Goal: Use online tool/utility: Use online tool/utility

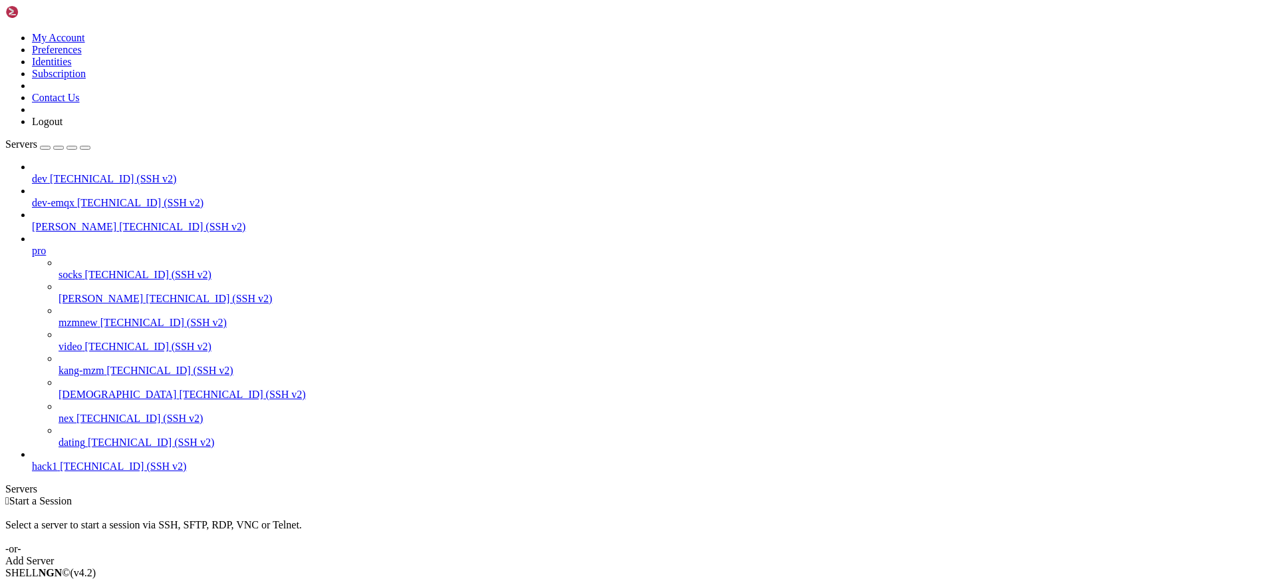
click at [399, 495] on div " Start a Session Select a server to start a session via SSH, SFTP, RDP, VNC or…" at bounding box center [638, 531] width 1266 height 72
click at [179, 398] on span "[TECHNICAL_ID] (SSH v2)" at bounding box center [242, 393] width 126 height 11
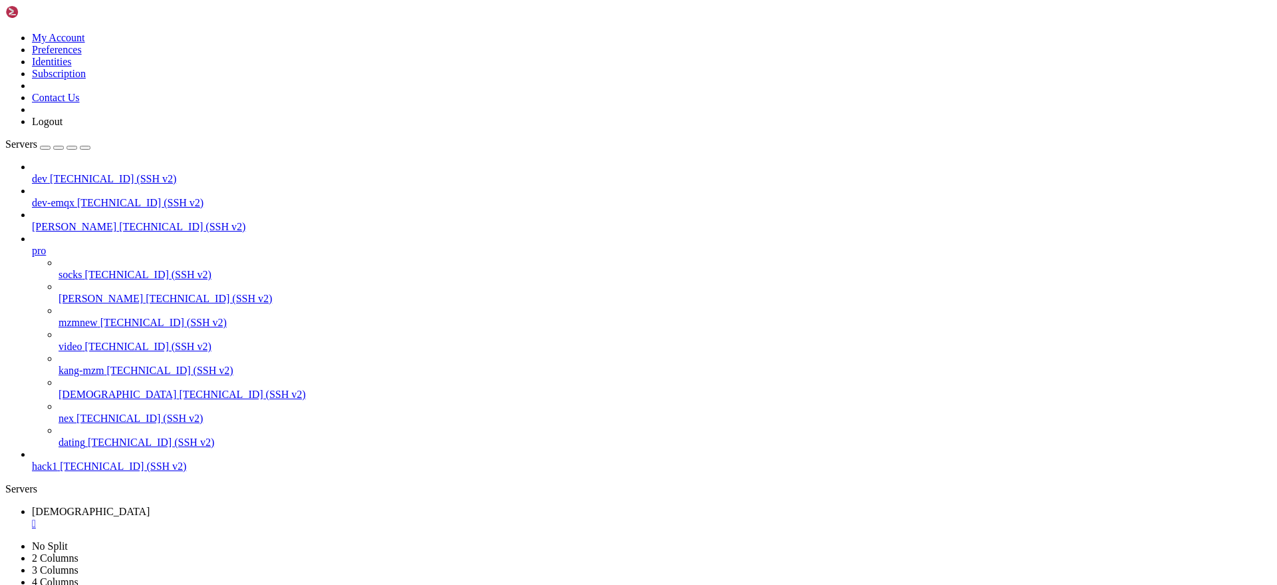
drag, startPoint x: 315, startPoint y: 1140, endPoint x: 13, endPoint y: 1105, distance: 304.0
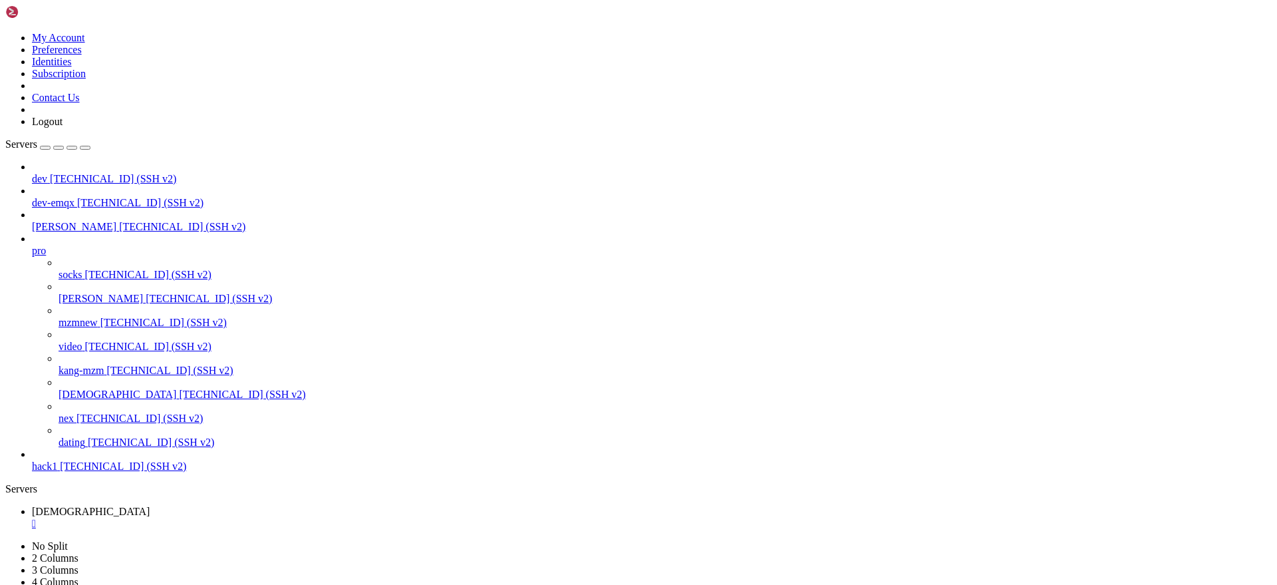
copy div "Traceback (most recent call last): File "test.py", line 7, in <module> ast_json…"
drag, startPoint x: 404, startPoint y: 1218, endPoint x: 13, endPoint y: 1159, distance: 396.1
copy div "Traceback (most recent call last): File "test.py", line 8, in <module> ast = js…"
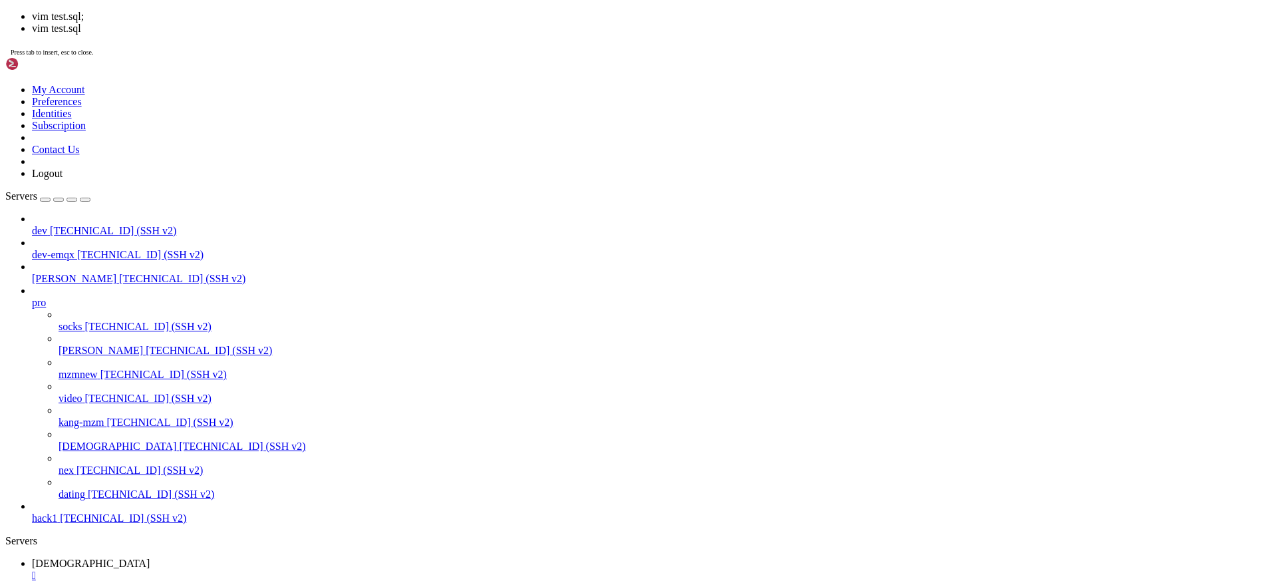
scroll to position [17895, 0]
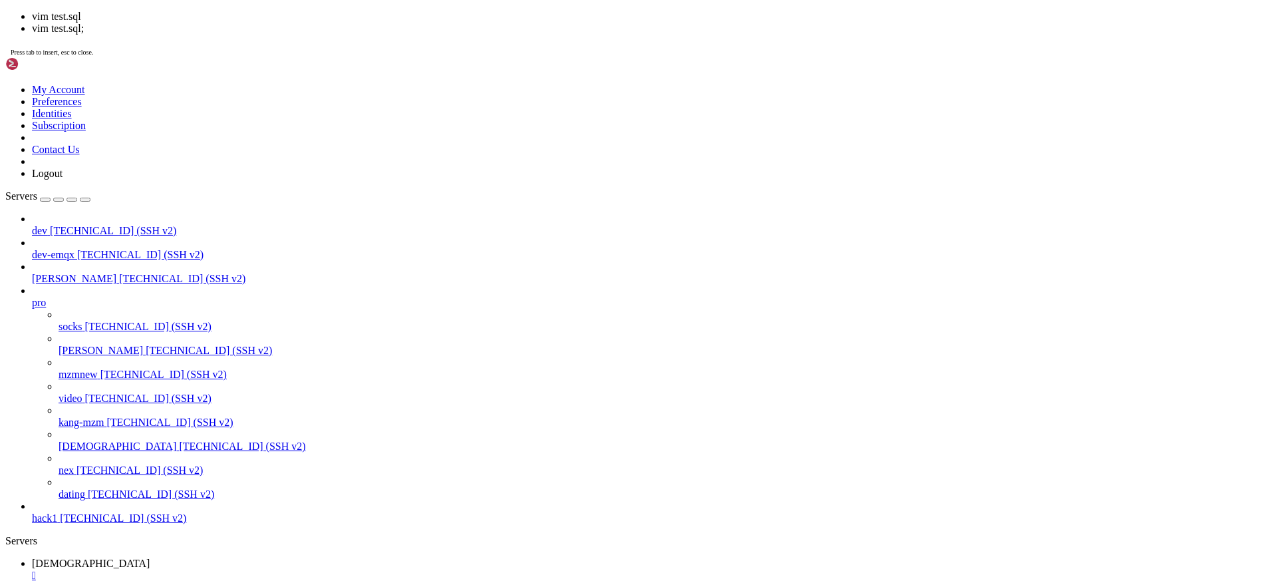
scroll to position [17906, 0]
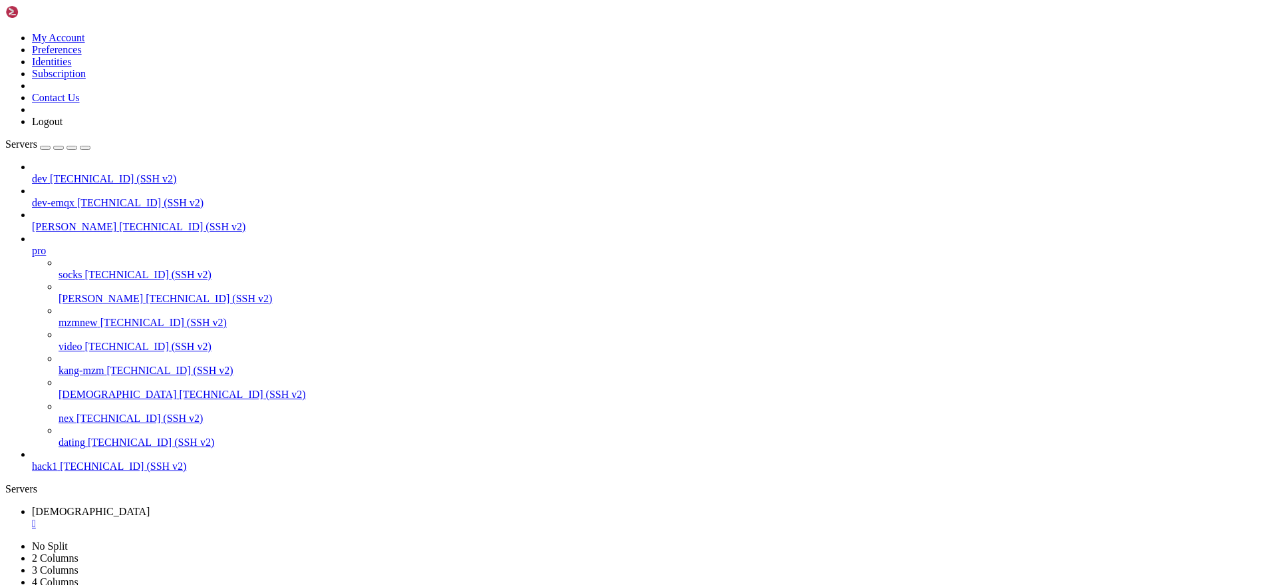
drag, startPoint x: 206, startPoint y: 1190, endPoint x: 11, endPoint y: 1150, distance: 198.9
copy div "=== 表 结 构 === {} === 检 查 结 果 === ✅ 所 有 INSERT 语 句 与 CREATE 定 义 匹 配"
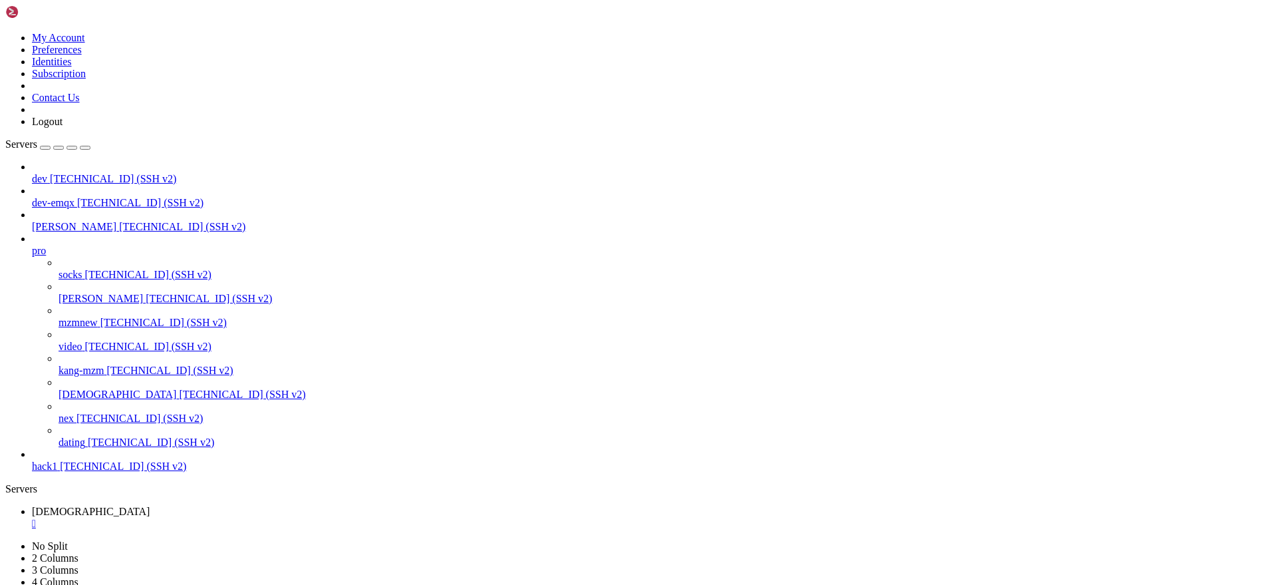
drag, startPoint x: 12, startPoint y: 950, endPoint x: 218, endPoint y: 1112, distance: 261.9
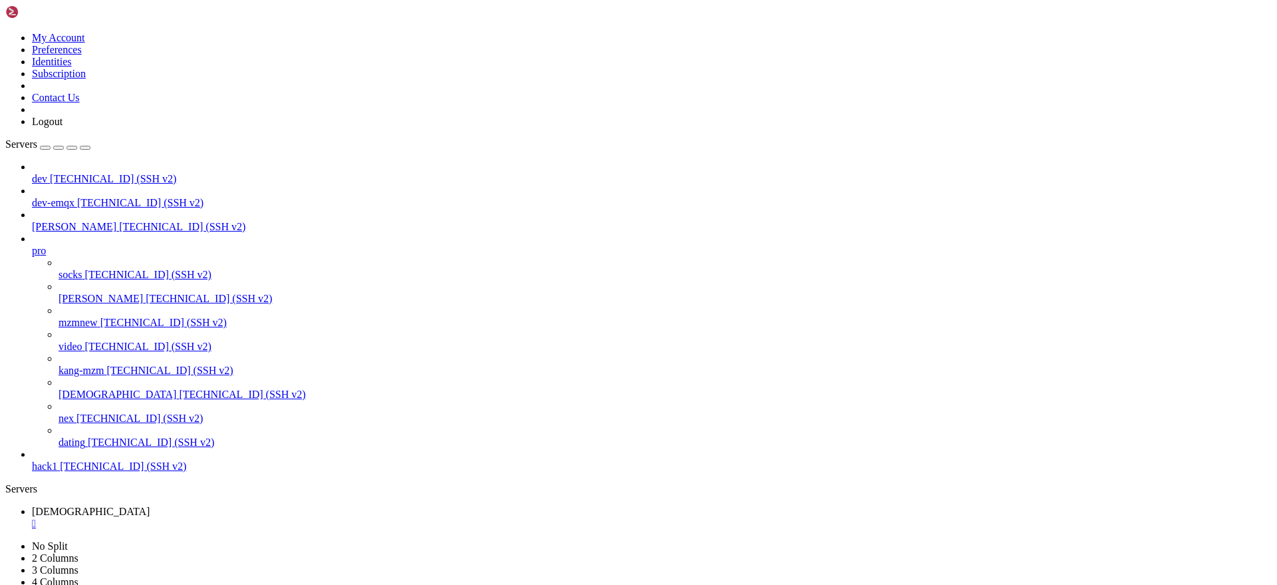
copy div "[ "lor": "ip_dolorsi" }, "ametcoNsec": { "AdipisCing": { "elitseDdoei": [ [ { "…"
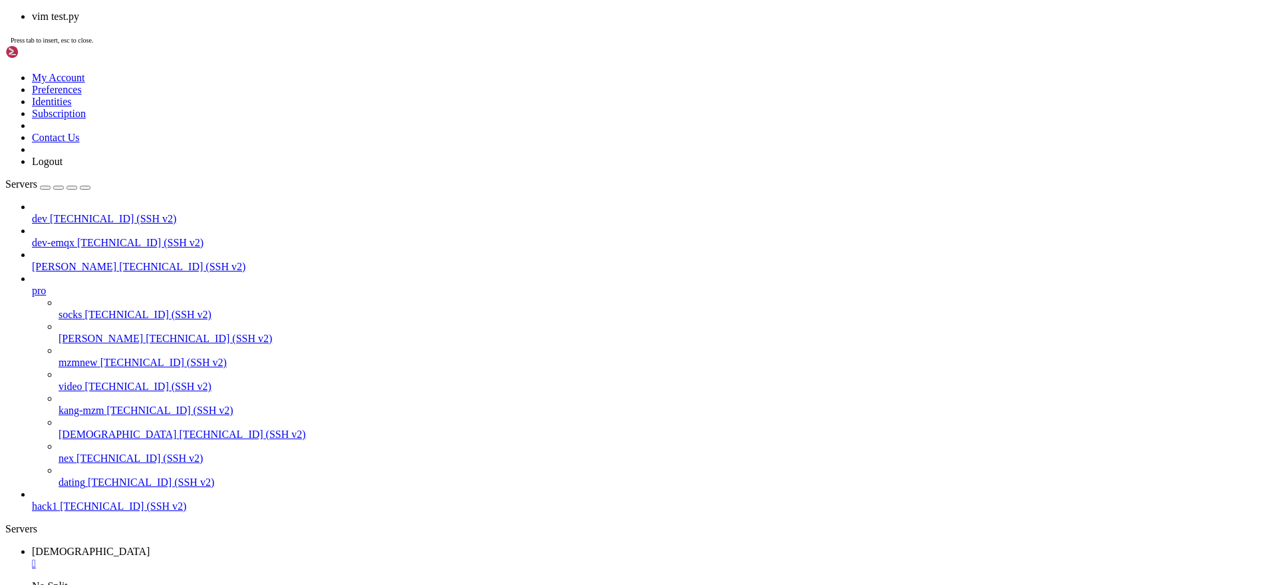
scroll to position [21512, 0]
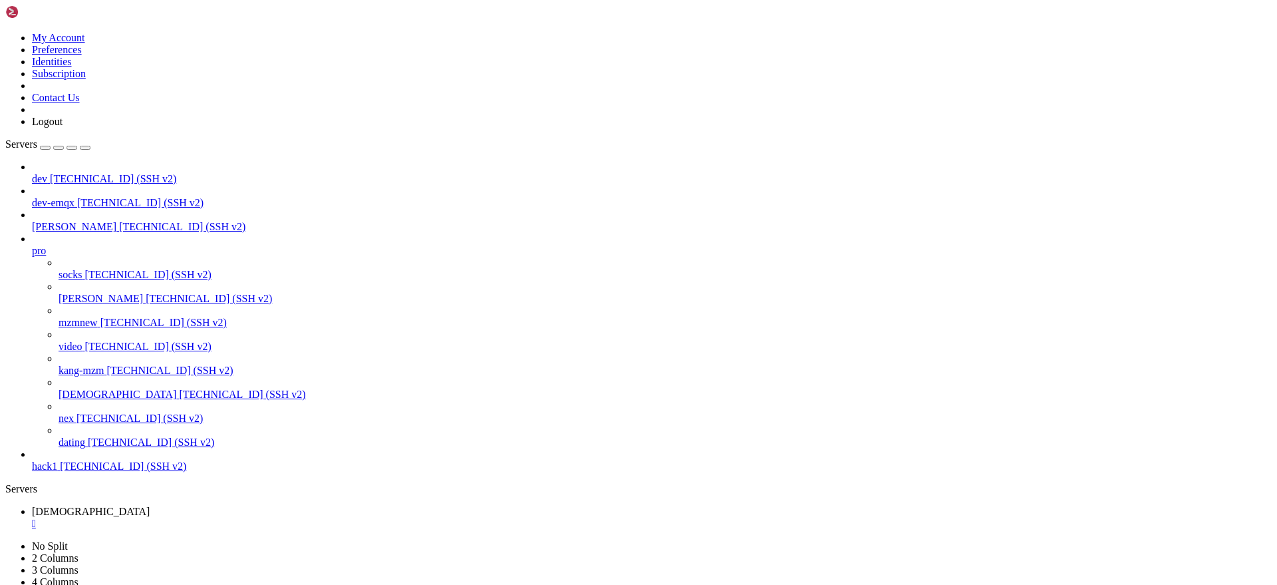
paste textarea "loremi do_sitam consec adip elitse doe temp incidid utlabo Etdo magn aliquaenim…"
type textarea "loremi do_sitam consec adip elitse doe temp incidid utlabo Etdo magn aliquaenim…"
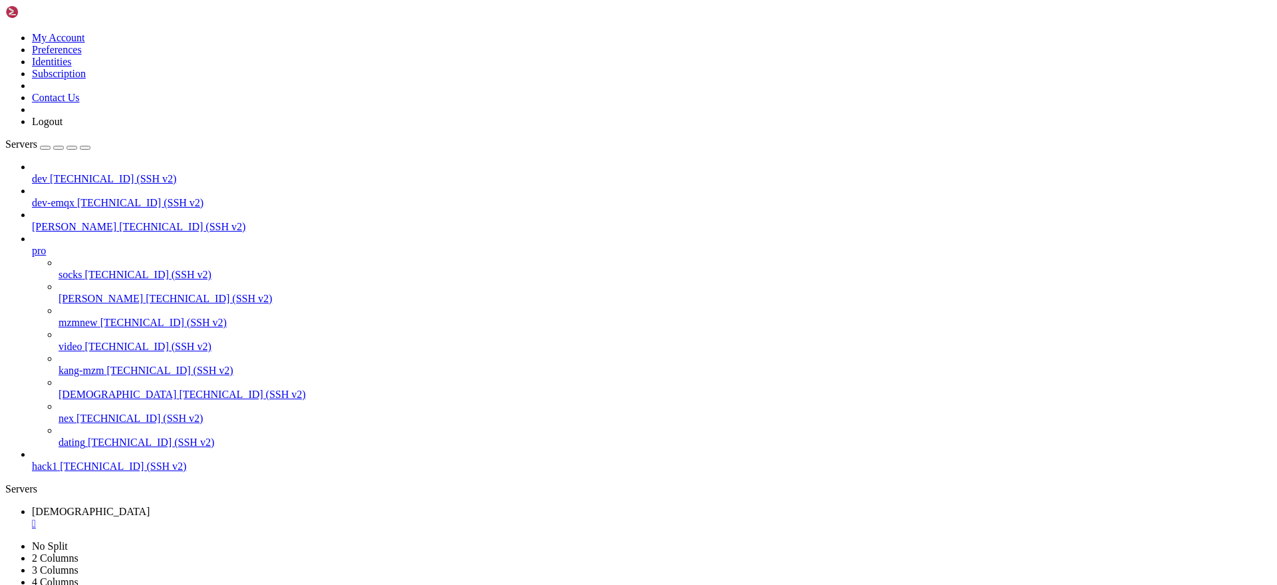
drag, startPoint x: 12, startPoint y: 874, endPoint x: 512, endPoint y: 1214, distance: 604.6
copy div "CREATE TABLE "public"."sys_permission" ( "id" varchar(32) COLLATE "pg_catalog".…"
drag, startPoint x: 237, startPoint y: 1157, endPoint x: 8, endPoint y: 783, distance: 438.2
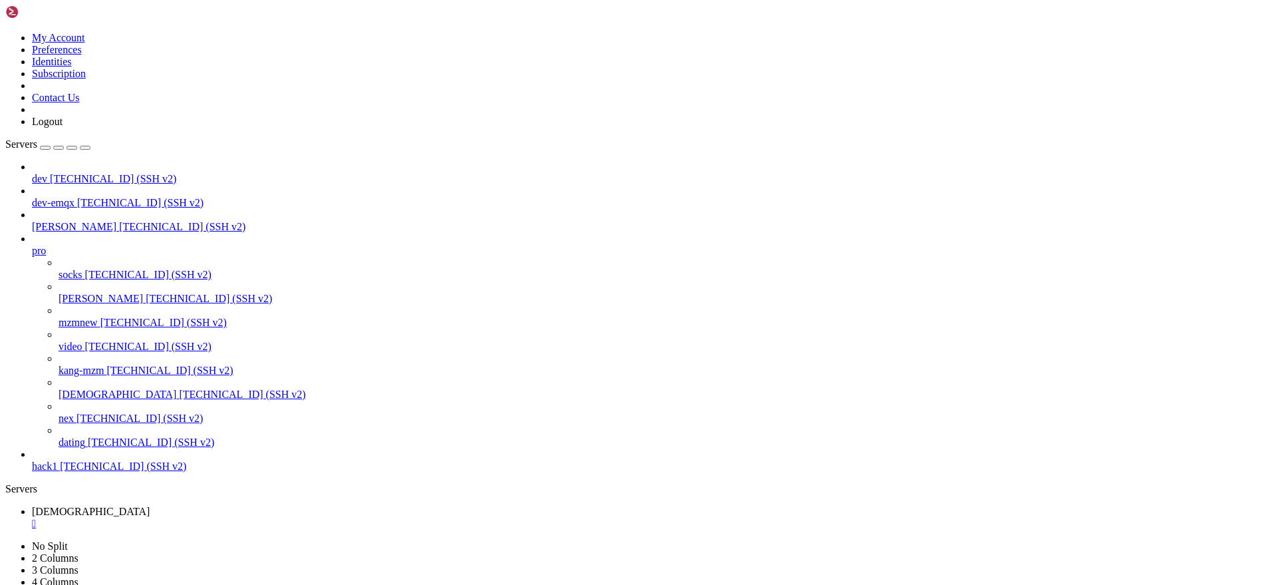
drag, startPoint x: 8, startPoint y: 788, endPoint x: 86, endPoint y: 845, distance: 96.6
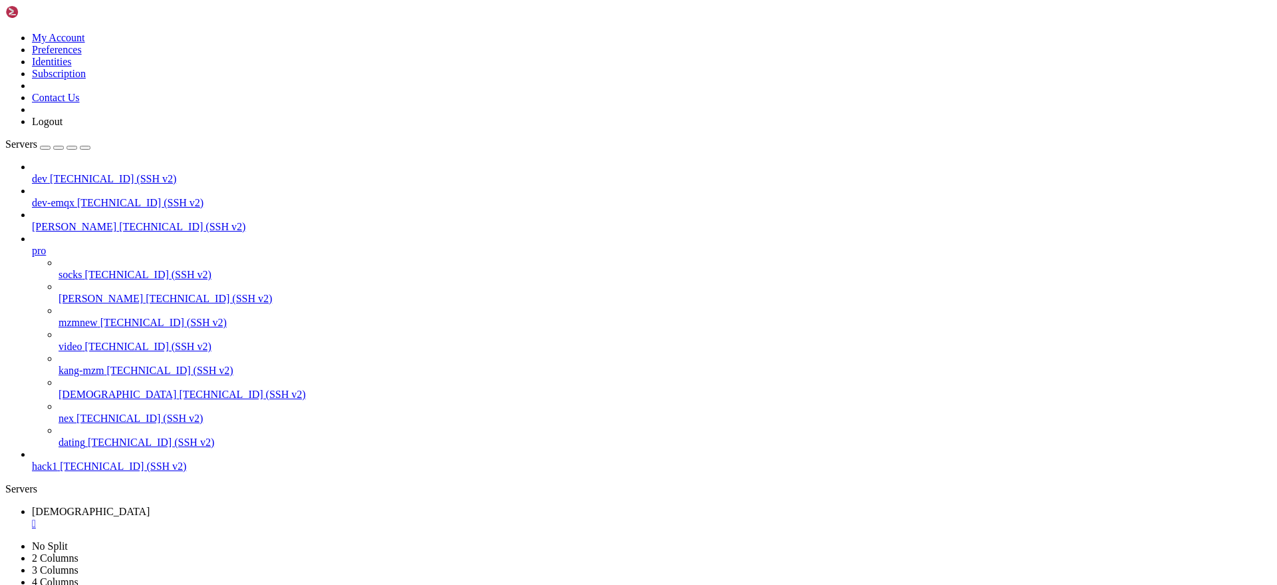
drag, startPoint x: 12, startPoint y: 788, endPoint x: 233, endPoint y: 1158, distance: 431.5
copy div "=== 表 结 构 === { "public.sys_permission": { "id": "varchar(32)", "parent_id": "v…"
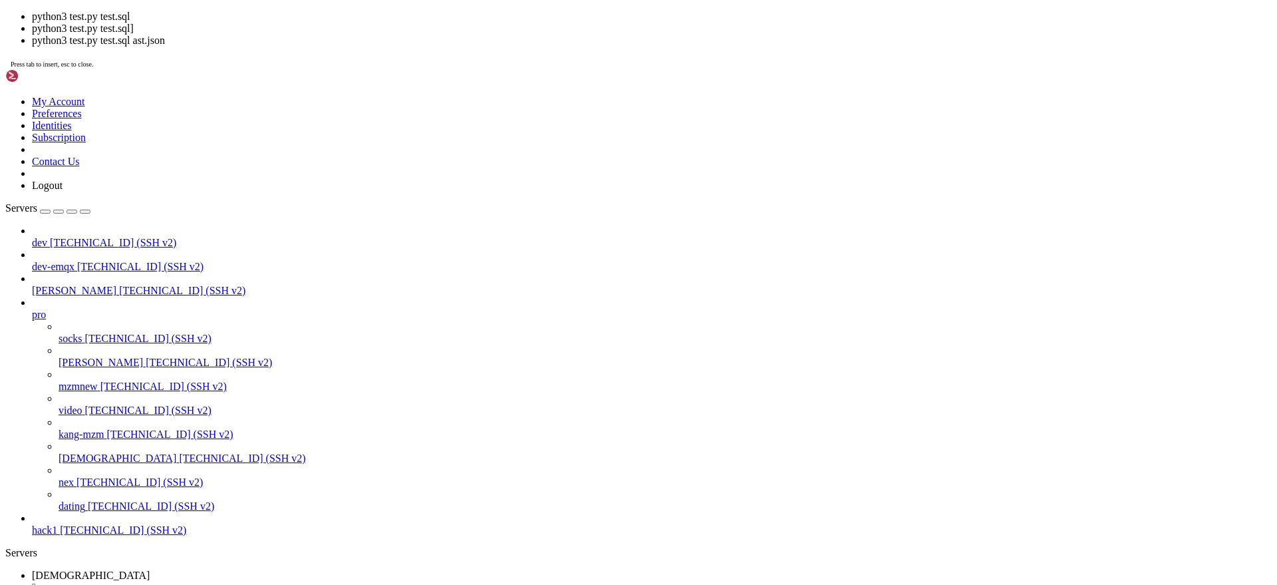
scroll to position [23005, 0]
